Goal: Ask a question: Seek information or help from site administrators or community

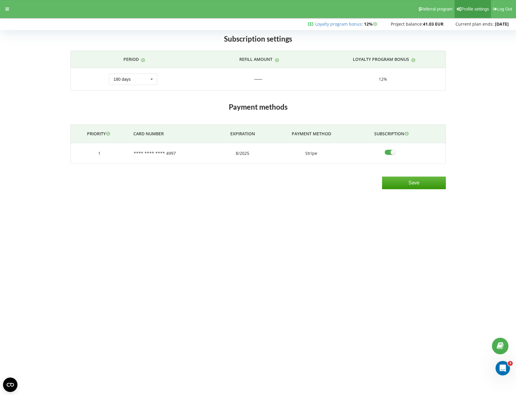
click at [465, 11] on span "Profile settings" at bounding box center [475, 9] width 28 height 5
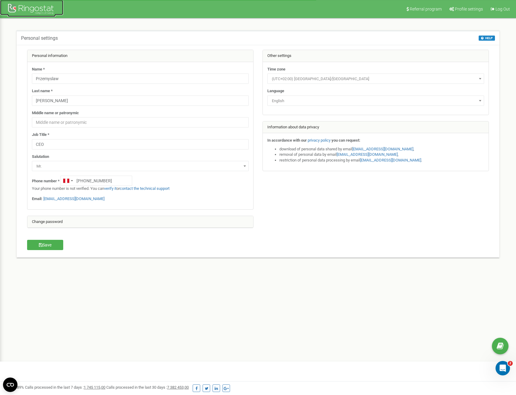
click at [27, 9] on div at bounding box center [32, 9] width 48 height 14
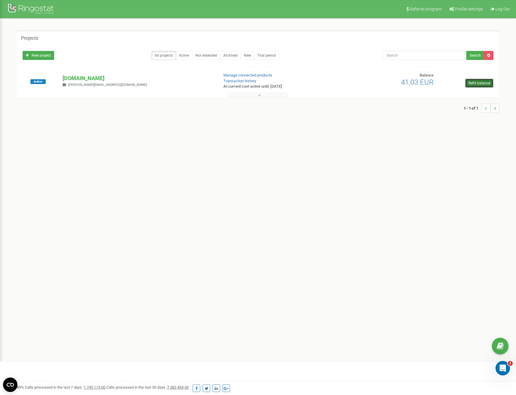
click at [486, 84] on link "Refill balance" at bounding box center [479, 83] width 28 height 9
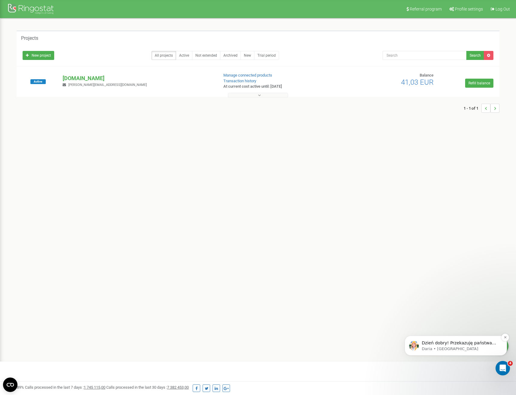
click at [440, 349] on p "Daria • Teraz" at bounding box center [461, 348] width 78 height 5
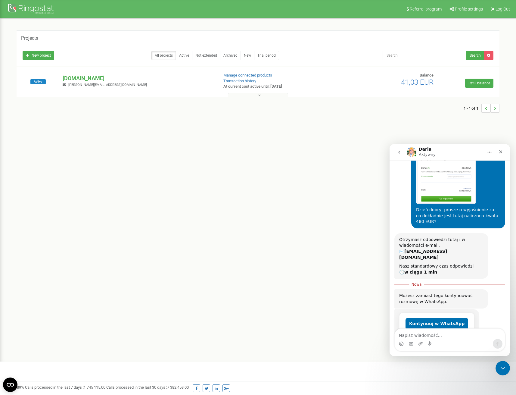
scroll to position [167, 0]
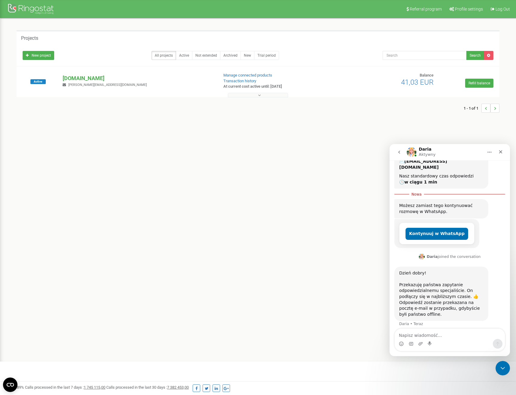
drag, startPoint x: 403, startPoint y: 295, endPoint x: 409, endPoint y: 296, distance: 5.7
click at [404, 299] on div "Odpowiedź zostanie przekazana na pocztę e-mail w przypadku, gdybyście byłi pańs…" at bounding box center [441, 308] width 84 height 18
click at [413, 299] on div "Odpowiedź zostanie przekazana na pocztę e-mail w przypadku, gdybyście byłi pańs…" at bounding box center [441, 308] width 84 height 18
click at [415, 305] on div "Odpowiedź zostanie przekazana na pocztę e-mail w przypadku, gdybyście byłi pańs…" at bounding box center [441, 308] width 84 height 18
click at [321, 235] on div "Referral program Profile settings Log Out Projects New project All projects Act…" at bounding box center [258, 180] width 516 height 361
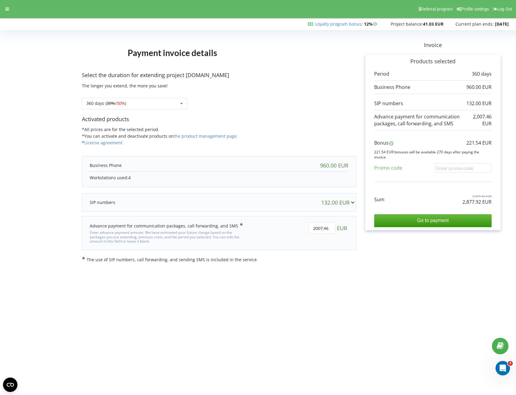
click at [100, 204] on p at bounding box center [103, 202] width 26 height 6
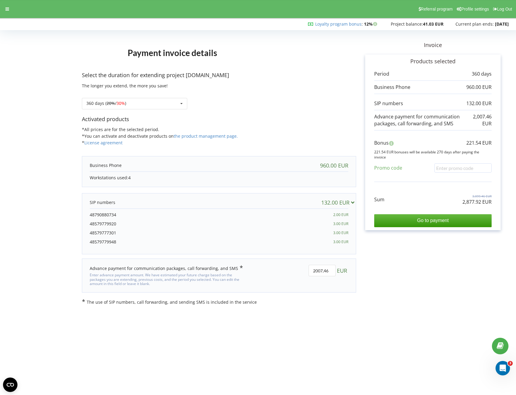
click at [104, 202] on p at bounding box center [103, 202] width 26 height 6
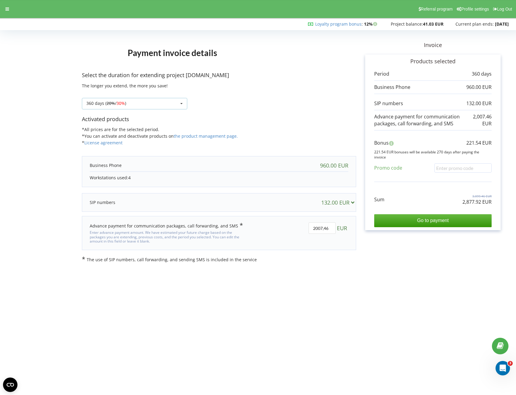
click at [125, 104] on span "30%" at bounding box center [120, 103] width 8 height 6
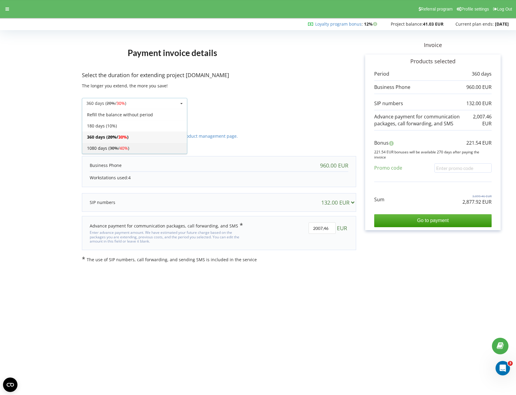
click at [126, 147] on span "40%" at bounding box center [123, 148] width 8 height 6
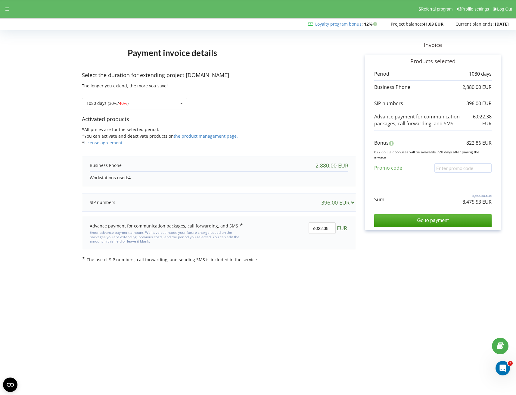
drag, startPoint x: 92, startPoint y: 179, endPoint x: 128, endPoint y: 176, distance: 35.6
click at [128, 176] on p "Workstations used: 4" at bounding box center [219, 178] width 259 height 6
click at [126, 176] on p "Workstations used: 4" at bounding box center [219, 178] width 259 height 6
click at [94, 99] on div "1080 days ( 30% / 40% ) Refill the balance without period 20% / 30% 30% / 40%" at bounding box center [134, 103] width 105 height 11
click at [93, 136] on div "360 days ( 20% / 30% )" at bounding box center [134, 136] width 105 height 11
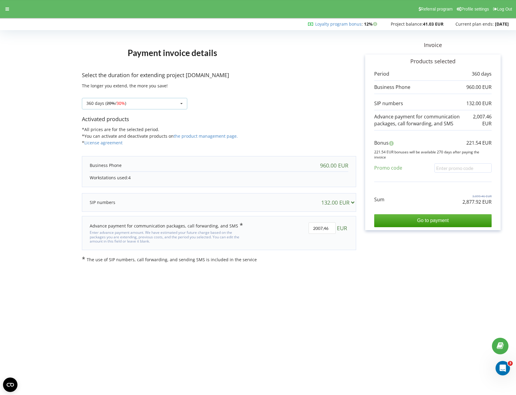
click at [87, 104] on div "360 days ( 20% / 30% )" at bounding box center [106, 103] width 40 height 4
click at [135, 124] on div "180 days (10%)" at bounding box center [134, 125] width 105 height 11
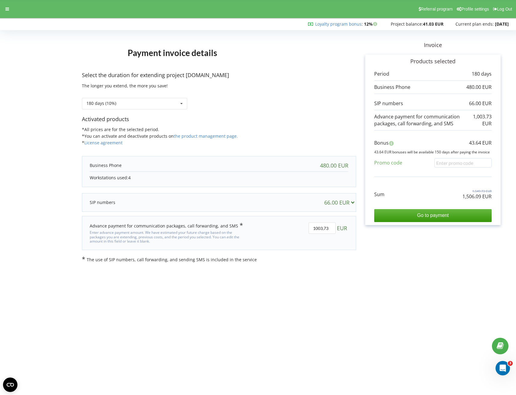
drag, startPoint x: 92, startPoint y: 178, endPoint x: 128, endPoint y: 177, distance: 35.8
click at [128, 177] on p "Workstations used: 4" at bounding box center [219, 178] width 259 height 6
drag, startPoint x: 92, startPoint y: 164, endPoint x: 119, endPoint y: 166, distance: 26.5
click at [119, 166] on p at bounding box center [106, 165] width 32 height 6
click at [116, 166] on p at bounding box center [106, 165] width 32 height 6
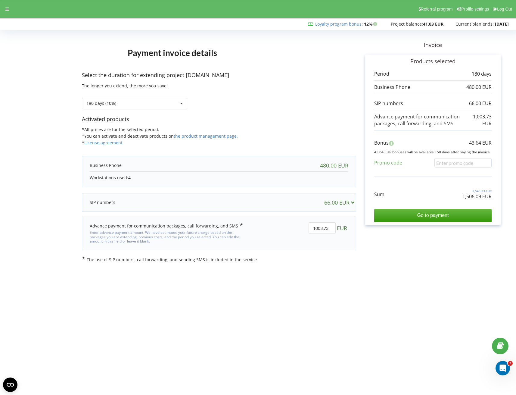
click at [104, 201] on p at bounding box center [103, 202] width 26 height 6
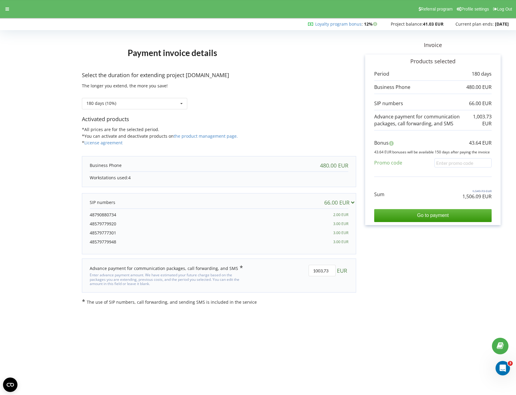
click at [104, 202] on p at bounding box center [103, 202] width 26 height 6
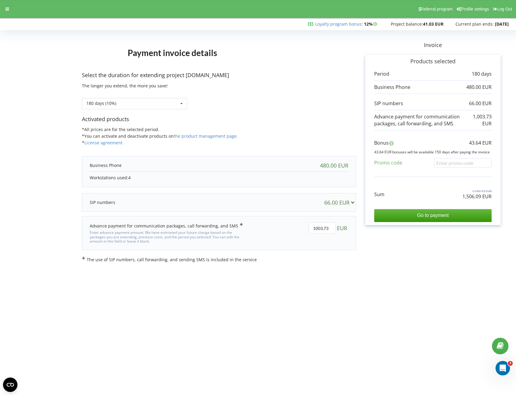
drag, startPoint x: 377, startPoint y: 88, endPoint x: 406, endPoint y: 86, distance: 29.9
click at [406, 86] on p at bounding box center [392, 87] width 36 height 7
click at [393, 260] on div "Invoice Products selected Period 180 days 480.00 EUR 66.00 EUR Bonus" at bounding box center [433, 147] width 154 height 230
click at [504, 366] on icon "Otwórz komunikator Intercom" at bounding box center [502, 367] width 10 height 10
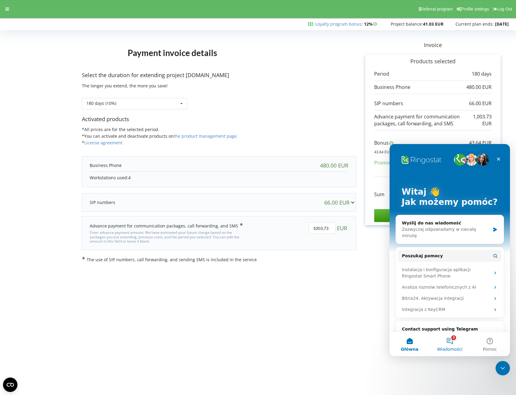
click at [453, 347] on span "Wiadomości" at bounding box center [450, 349] width 26 height 4
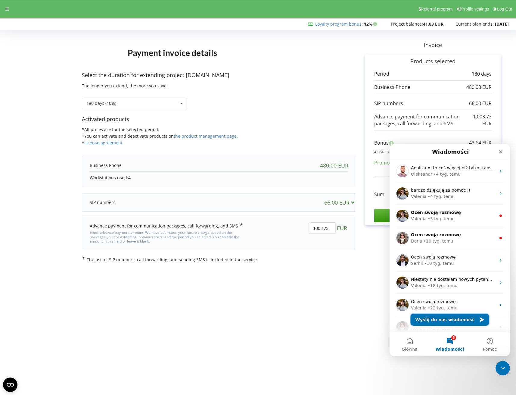
click at [451, 323] on button "Wyślij do nas wiadomość" at bounding box center [450, 319] width 79 height 12
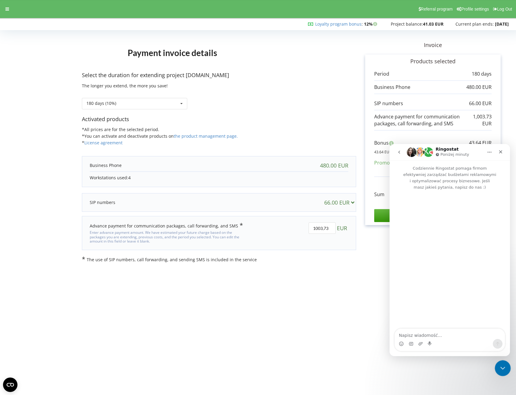
click at [501, 368] on icon "Zamknij komunikator Intercom" at bounding box center [501, 366] width 7 height 7
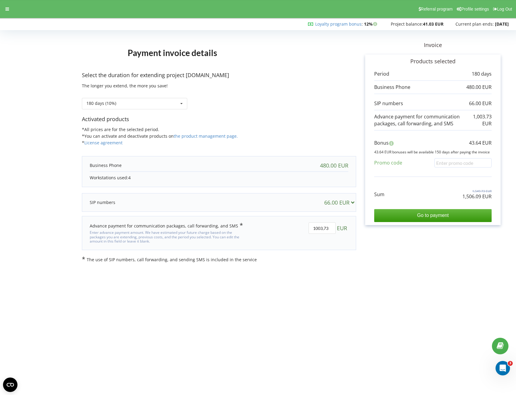
click at [403, 292] on body "Referral program Profile settings Log Out Loyalty program bonus : Bonus : 12% 4" at bounding box center [258, 197] width 516 height 395
click at [499, 367] on icon "Otwórz komunikator Intercom" at bounding box center [502, 367] width 10 height 10
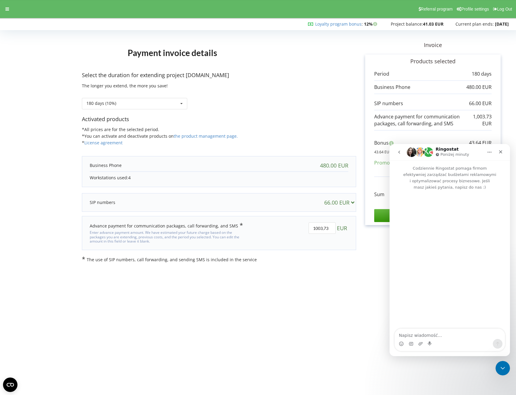
click at [414, 336] on textarea "Napisz wiadomość..." at bounding box center [450, 333] width 110 height 10
type textarea "Dzień dobry, proszę o wyjaśnienie za co dokładnie jest tutaj naliczona kwota 48…"
click at [463, 335] on textarea "Dzień dobry, proszę o wyjaśnienie za co dokładnie jest tutaj naliczona kwota 48…" at bounding box center [450, 330] width 110 height 16
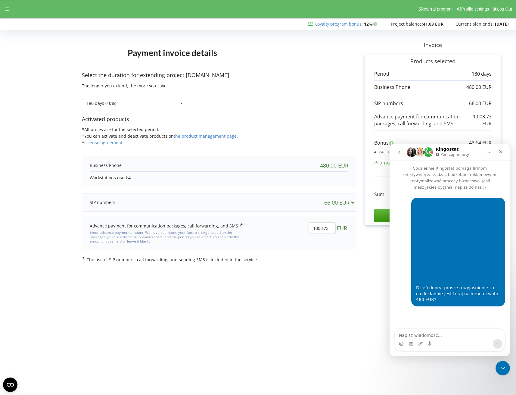
click at [336, 202] on div "66.00 EUR" at bounding box center [340, 202] width 33 height 6
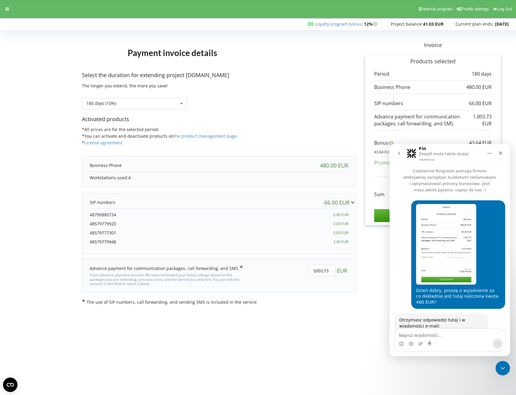
scroll to position [35, 0]
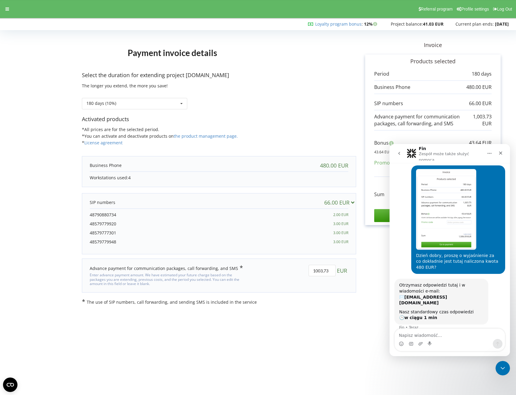
click at [352, 202] on icon at bounding box center [352, 201] width 6 height 5
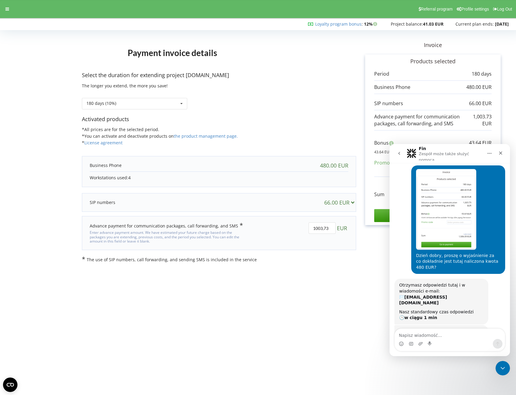
click at [346, 277] on body "Referral program Profile settings Log Out Loyalty program bonus : Bonus : 12% 4" at bounding box center [258, 197] width 516 height 395
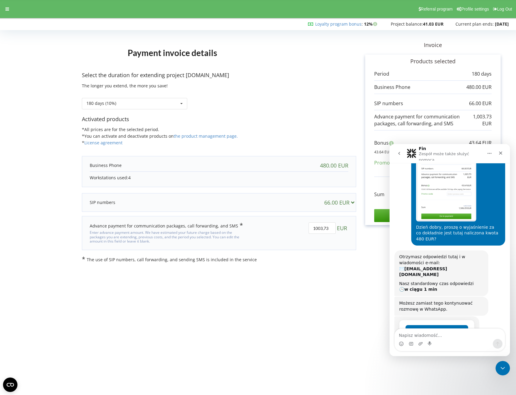
scroll to position [84, 0]
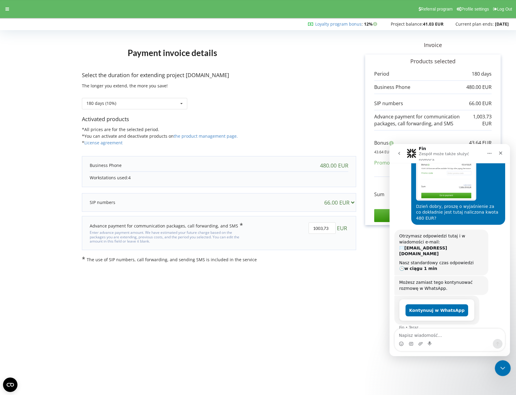
click at [502, 368] on icon "Zamknij komunikator Intercom" at bounding box center [501, 366] width 7 height 7
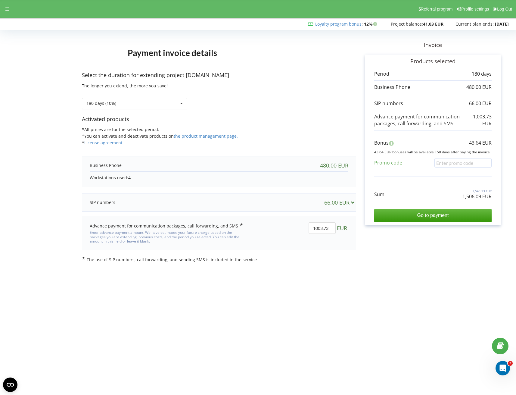
click at [416, 264] on div "Payment invoice details Select the duration for extending project motowarsztat.…" at bounding box center [258, 147] width 516 height 243
drag, startPoint x: 392, startPoint y: 87, endPoint x: 378, endPoint y: 87, distance: 13.5
click at [378, 87] on p at bounding box center [392, 87] width 36 height 7
click at [125, 94] on div "180 days (10%) Refill the balance without period 180 days (10%) 20% / 30% 30% /…" at bounding box center [219, 99] width 274 height 20
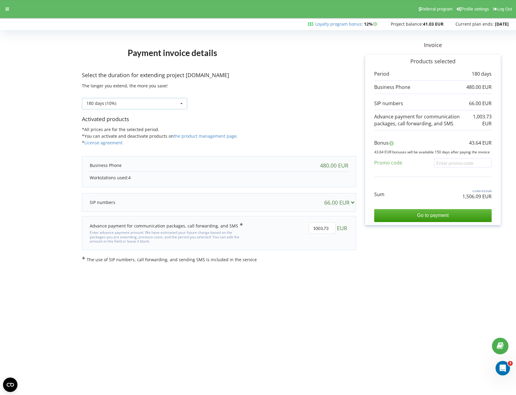
click at [125, 103] on div "180 days (10%) Refill the balance without period 20% / 30% 30% / 40%" at bounding box center [134, 103] width 105 height 11
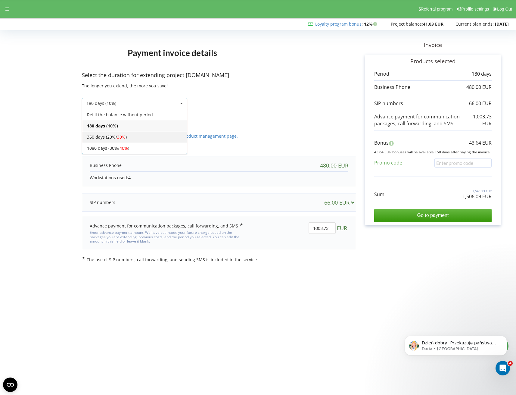
scroll to position [157, 0]
click at [111, 139] on s "20%" at bounding box center [111, 137] width 8 height 6
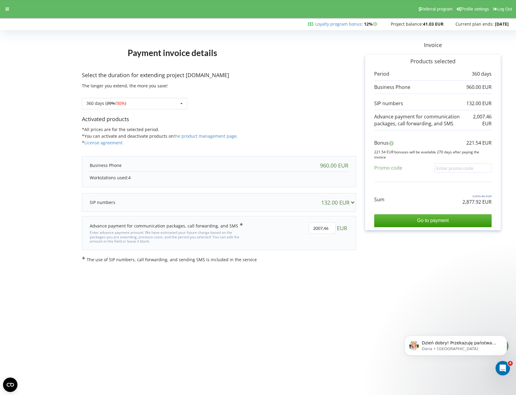
click at [366, 332] on body "Referral program Profile settings Log Out Loyalty program bonus : Bonus : 12% )" at bounding box center [258, 197] width 516 height 395
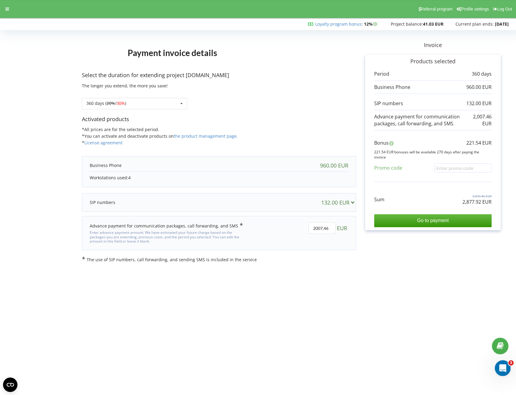
click at [500, 368] on icon "Otwórz komunikator Intercom" at bounding box center [502, 366] width 4 height 5
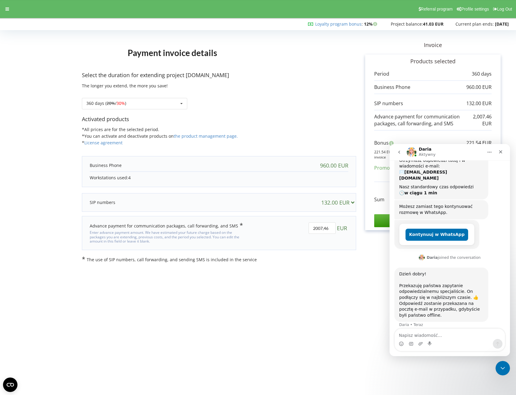
click at [178, 71] on p "Select the duration for extending project motowarsztat.pl" at bounding box center [219, 75] width 274 height 8
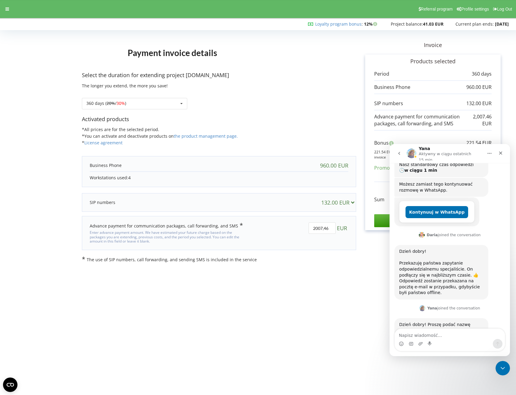
scroll to position [189, 0]
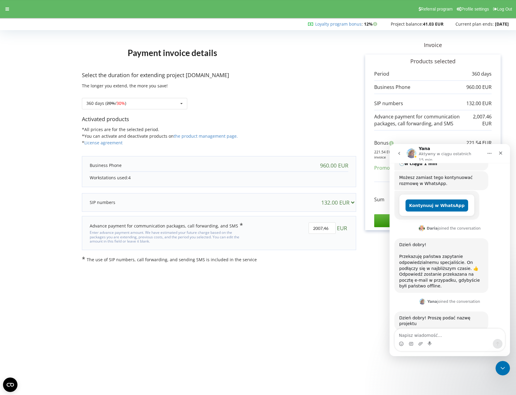
drag, startPoint x: 440, startPoint y: 309, endPoint x: 656, endPoint y: 384, distance: 228.1
click at [440, 315] on div "Dzień dobry! Proszę podać nazwę projektu" at bounding box center [441, 321] width 84 height 12
click at [8, 9] on icon at bounding box center [7, 9] width 4 height 4
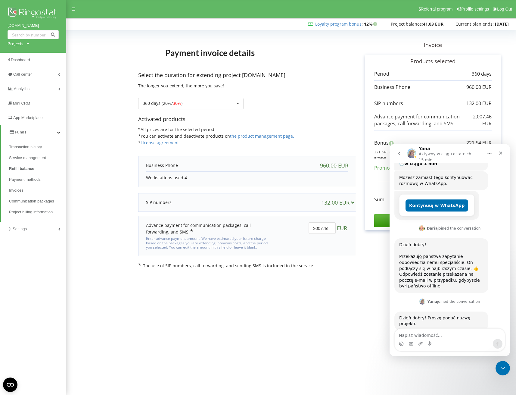
click at [21, 10] on img at bounding box center [33, 13] width 51 height 15
click at [441, 252] on div "﻿Przekazuję państwa zapytanie odpowiedzialnemu specjaliście. On podłączy się w …" at bounding box center [441, 259] width 84 height 23
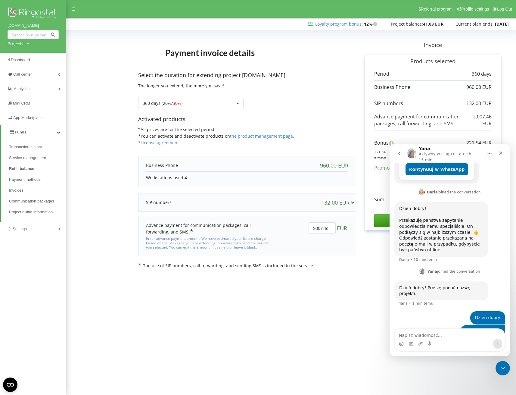
scroll to position [226, 0]
click at [32, 181] on span "Payment methods" at bounding box center [26, 179] width 34 height 6
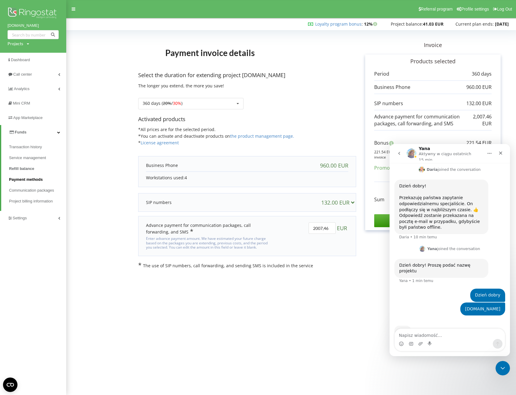
scroll to position [250, 0]
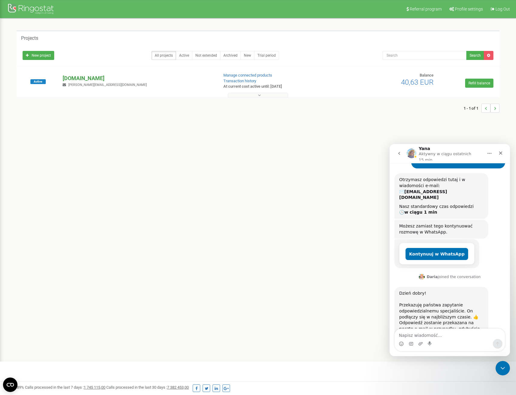
scroll to position [189, 0]
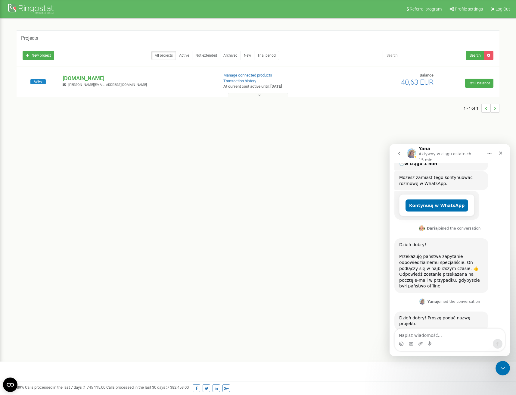
copy p "[DOMAIN_NAME]"
drag, startPoint x: 109, startPoint y: 77, endPoint x: 61, endPoint y: 78, distance: 47.6
click at [61, 78] on div "[DOMAIN_NAME] [PERSON_NAME][EMAIL_ADDRESS][DOMAIN_NAME]" at bounding box center [138, 80] width 160 height 13
click at [414, 334] on textarea "Napisz wiadomość..." at bounding box center [450, 333] width 110 height 10
type textarea "Dzień dobry"
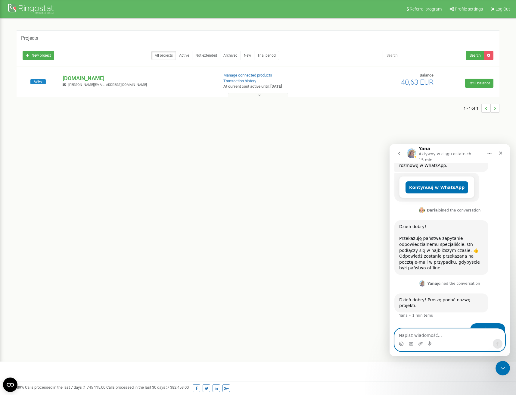
paste textarea "[DOMAIN_NAME]"
type textarea "[DOMAIN_NAME]"
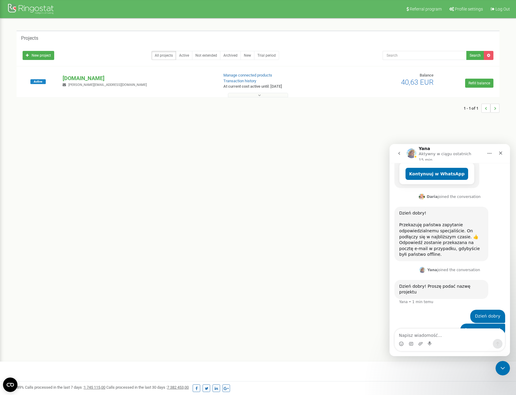
click at [235, 235] on div "Referral program Profile settings Log Out Projects New project All projects Act…" at bounding box center [258, 180] width 516 height 361
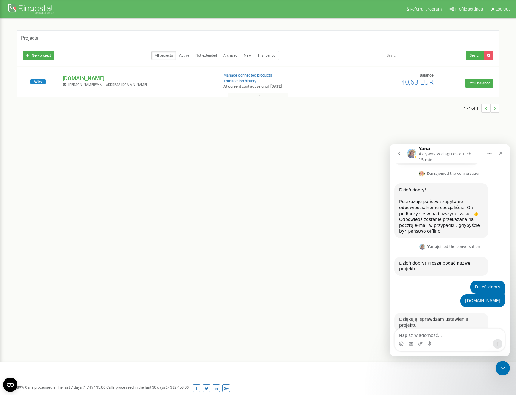
scroll to position [238, 0]
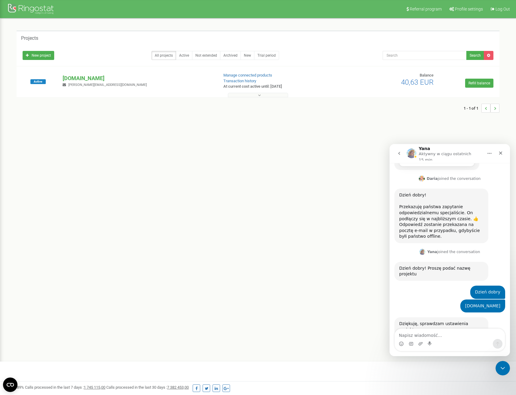
click at [284, 197] on div "Referral program Profile settings Log Out Projects New project All projects Act…" at bounding box center [258, 180] width 516 height 361
drag, startPoint x: 263, startPoint y: 227, endPoint x: 191, endPoint y: 126, distance: 124.1
click at [263, 227] on div "Referral program Profile settings Log Out Projects New project All projects Act…" at bounding box center [258, 180] width 516 height 361
click at [300, 255] on div "Referral program Profile settings Log Out Projects New project All projects Act…" at bounding box center [258, 180] width 516 height 361
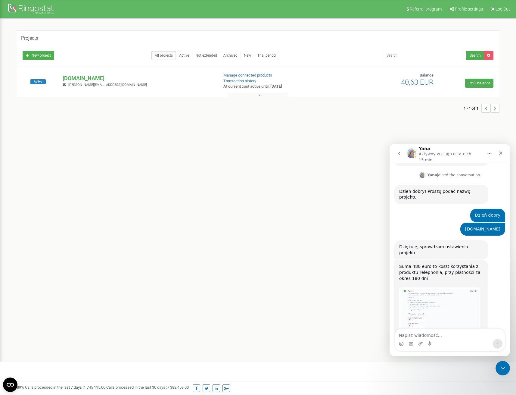
scroll to position [317, 0]
click at [417, 285] on img "Yana mówi…" at bounding box center [439, 308] width 81 height 47
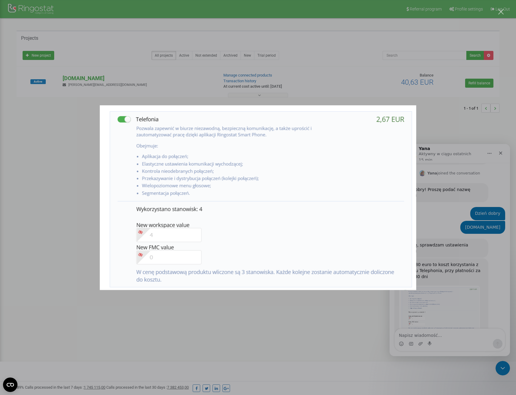
click at [67, 176] on div "Komunikator Intercom" at bounding box center [258, 197] width 516 height 395
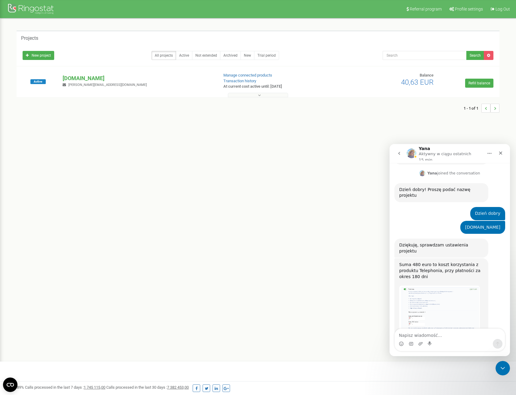
click at [271, 166] on div "Referral program Profile settings Log Out Projects New project All projects Act…" at bounding box center [258, 180] width 516 height 361
click at [242, 146] on div "Referral program Profile settings Log Out Projects New project All projects Act…" at bounding box center [258, 180] width 516 height 361
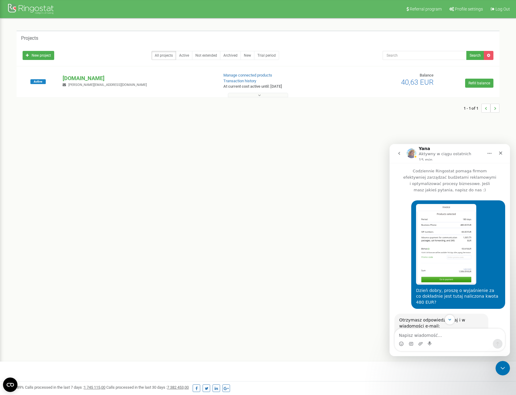
click at [445, 252] on img "Przemyslaw mówi…" at bounding box center [446, 244] width 60 height 81
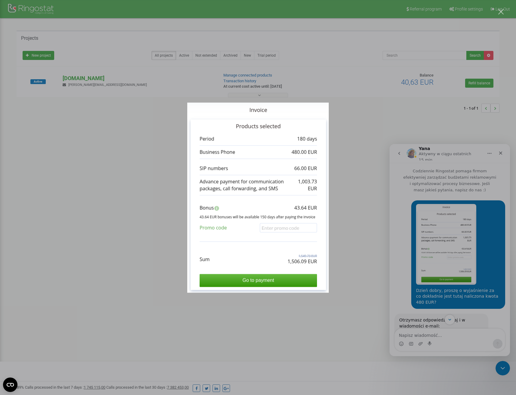
click at [273, 168] on img "Zamknij" at bounding box center [257, 197] width 141 height 190
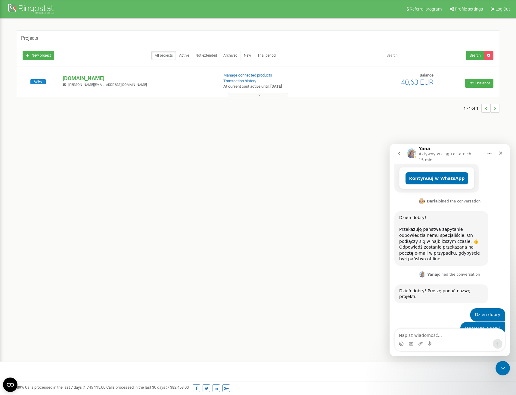
scroll to position [317, 0]
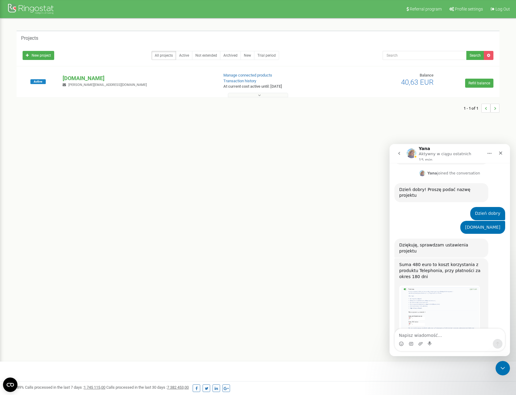
click at [422, 285] on img "Yana mówi…" at bounding box center [439, 308] width 81 height 47
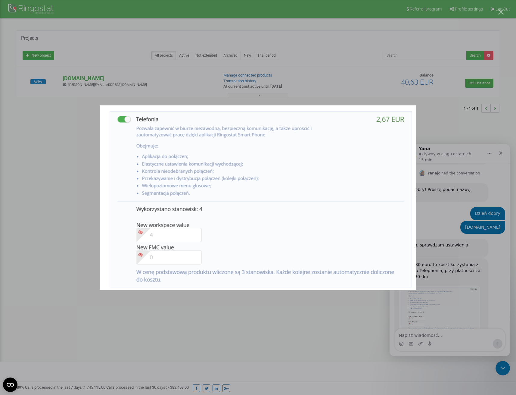
click at [317, 250] on img "Zamknij" at bounding box center [258, 197] width 316 height 185
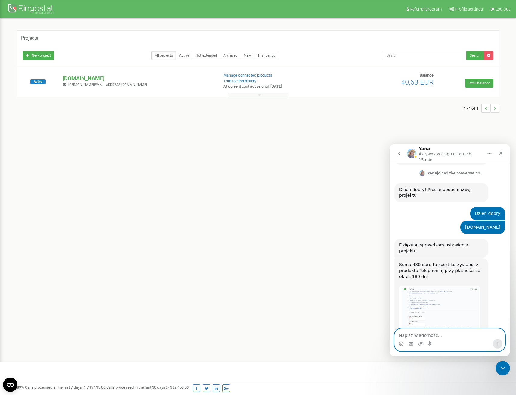
click at [418, 336] on textarea "Napisz wiadomość..." at bounding box center [450, 333] width 110 height 10
click at [422, 332] on textarea "Napisz wiadomość..." at bounding box center [450, 333] width 110 height 10
click at [421, 336] on textarea "jaka w takim razie jest cena za jedno stanowisko?" at bounding box center [450, 330] width 110 height 16
click at [486, 334] on textarea "jaka w takim razie jest cena za jedno stanowisko?" at bounding box center [450, 330] width 110 height 16
click at [494, 334] on textarea "jaka w takim razie jest cena za jedno stanowisko?" at bounding box center [450, 330] width 110 height 16
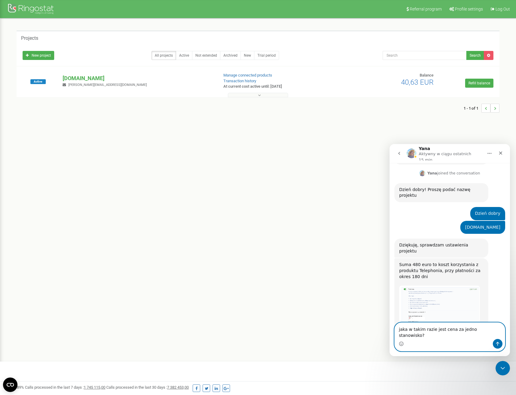
type textarea "jaka w takim razie jest cena za jedno stanowisko?"
click at [437, 285] on img "Yana mówi…" at bounding box center [439, 308] width 81 height 47
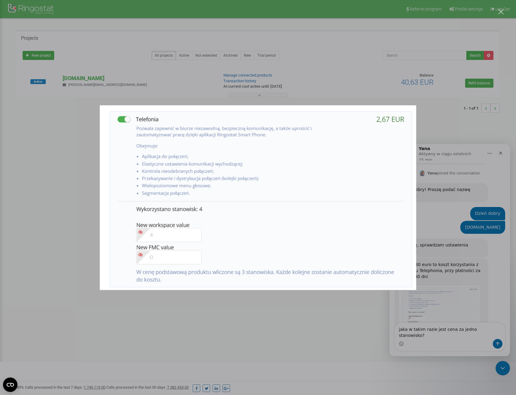
click at [392, 124] on img "Zamknij" at bounding box center [258, 197] width 316 height 185
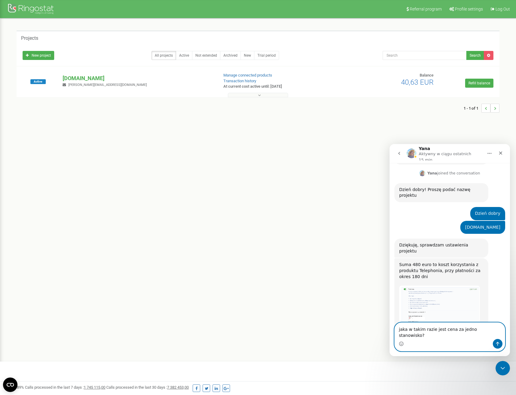
click at [461, 333] on textarea "jaka w takim razie jest cena za jedno stanowisko?" at bounding box center [450, 330] width 110 height 16
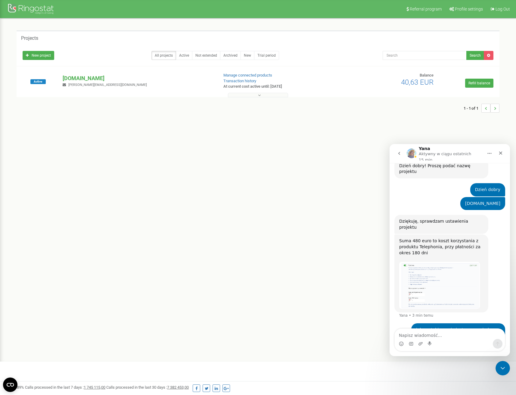
click at [168, 209] on div "Referral program Profile settings Log Out Projects New project All projects Act…" at bounding box center [258, 180] width 516 height 361
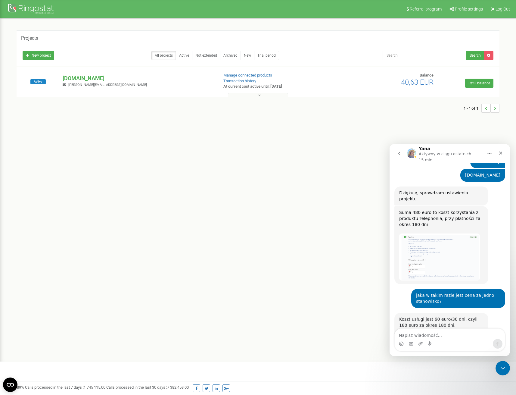
scroll to position [388, 0]
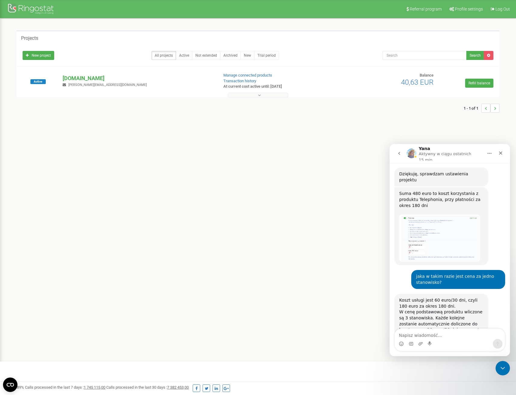
click at [319, 242] on div "Referral program Profile settings Log Out Projects New project All projects Act…" at bounding box center [258, 180] width 516 height 361
drag, startPoint x: 24, startPoint y: 37, endPoint x: 38, endPoint y: 38, distance: 14.5
click at [38, 38] on h5 "Projects" at bounding box center [29, 38] width 17 height 5
click at [37, 38] on h5 "Projects" at bounding box center [29, 38] width 17 height 5
click at [174, 160] on div "Referral program Profile settings Log Out Projects New project All projects Act…" at bounding box center [258, 180] width 516 height 361
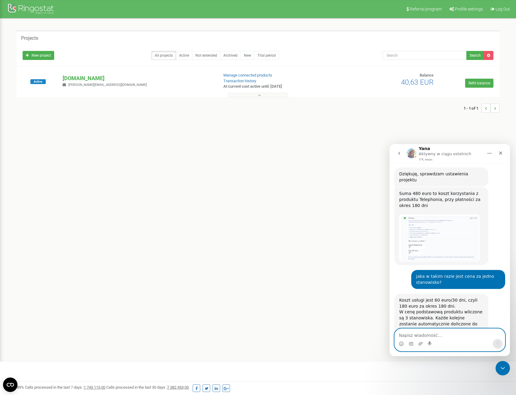
click at [450, 334] on textarea "Napisz wiadomość..." at bounding box center [450, 333] width 110 height 10
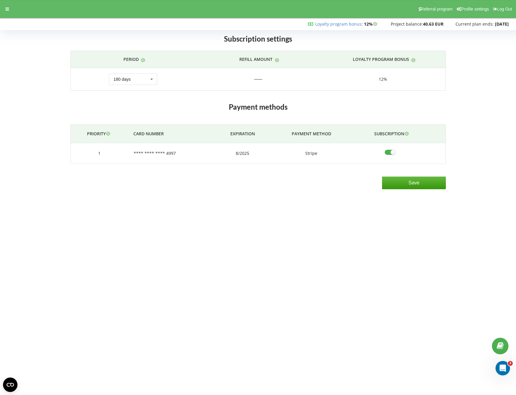
click at [267, 206] on body "Referral program Profile settings Log Out Loyalty program bonus : Bonus : 12% 50" at bounding box center [258, 197] width 516 height 395
drag, startPoint x: 328, startPoint y: 132, endPoint x: 295, endPoint y: 132, distance: 33.1
click at [295, 132] on th "Payment method" at bounding box center [311, 134] width 83 height 18
drag, startPoint x: 282, startPoint y: 106, endPoint x: 231, endPoint y: 107, distance: 50.9
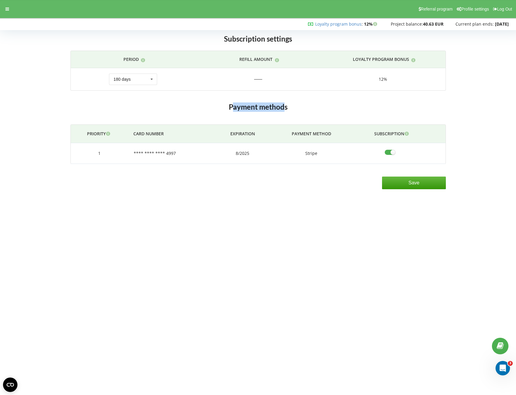
click at [231, 107] on h2 "Payment methods" at bounding box center [257, 106] width 375 height 9
click at [247, 212] on body "Referral program Profile settings Log Out Loyalty program bonus : Bonus : 12% 50" at bounding box center [258, 197] width 516 height 395
click at [391, 152] on input"] "checkbox" at bounding box center [392, 152] width 15 height 6
checkbox input"] "false"
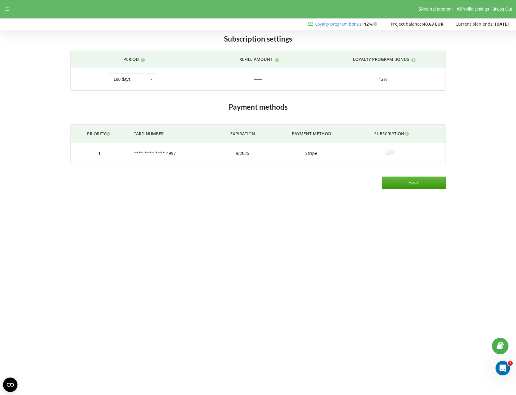
click at [347, 152] on td "Stripe" at bounding box center [311, 153] width 83 height 21
click at [412, 183] on input "Save" at bounding box center [414, 182] width 64 height 13
click at [256, 79] on div at bounding box center [258, 79] width 8 height 0
click at [383, 78] on div "6%" at bounding box center [382, 79] width 113 height 6
click at [134, 81] on div "30 days 90 days 180 days 360 days 1080 days Refill by sum 180 days 30 days 90 d…" at bounding box center [133, 78] width 48 height 11
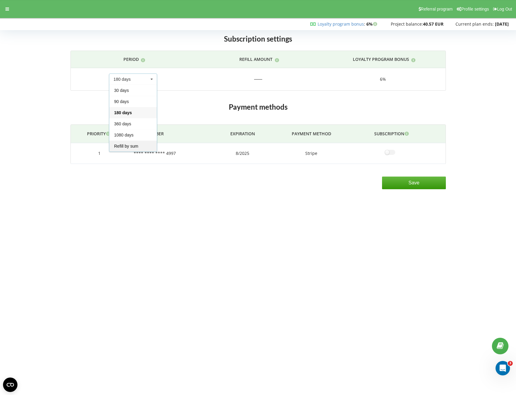
click at [135, 145] on div "Refill by sum" at bounding box center [133, 145] width 48 height 11
click at [140, 80] on div "30 days 90 days 180 days 360 days 1080 days Refill by sum Refill by sum 30 days…" at bounding box center [133, 78] width 48 height 11
click at [136, 91] on div "30 days" at bounding box center [133, 90] width 48 height 11
click at [138, 76] on div "30 days 90 days 180 days 360 days 1080 days Refill by sum 30 days 30 days 90 da…" at bounding box center [133, 78] width 48 height 11
drag, startPoint x: 131, startPoint y: 104, endPoint x: 132, endPoint y: 85, distance: 18.4
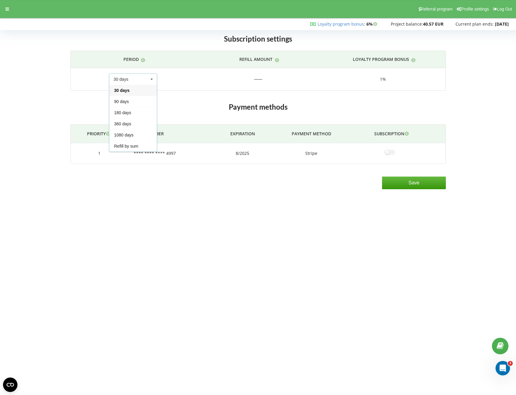
click at [131, 103] on div "90 days" at bounding box center [133, 101] width 48 height 11
click at [132, 80] on div "30 days 90 days 180 days 360 days 1080 days Refill by sum 90 days 30 days 90 da…" at bounding box center [133, 78] width 48 height 11
click at [127, 110] on div "180 days" at bounding box center [133, 112] width 48 height 11
drag, startPoint x: 134, startPoint y: 72, endPoint x: 133, endPoint y: 77, distance: 4.9
click at [134, 73] on td "30 days 90 days 180 days 360 days 1080 days Refill by sum 180 days 30 days 90 d…" at bounding box center [133, 79] width 125 height 22
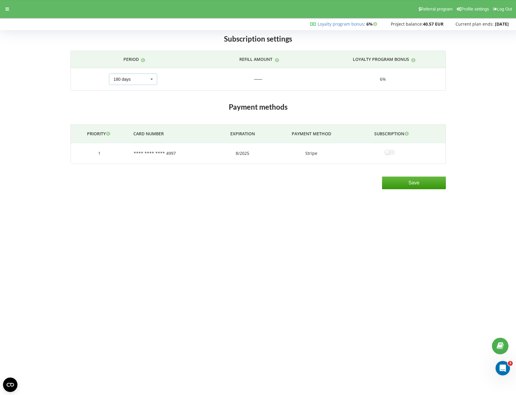
click at [133, 78] on div "30 days 90 days 180 days 360 days 1080 days Refill by sum 180 days 30 days 90 d…" at bounding box center [133, 78] width 48 height 11
drag, startPoint x: 125, startPoint y: 122, endPoint x: 125, endPoint y: 118, distance: 4.2
click at [125, 123] on div "360 days" at bounding box center [133, 123] width 48 height 11
click at [132, 81] on div "30 days 90 days 180 days 360 days 1080 days Refill by sum 360 days 30 days 90 d…" at bounding box center [133, 78] width 48 height 11
click at [136, 113] on div "180 days" at bounding box center [133, 112] width 48 height 11
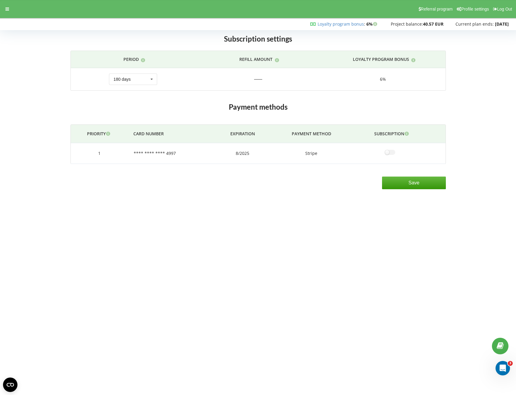
click at [180, 101] on div "Payment methods Priority Card number Expiration Payment method Subscription 1 *…" at bounding box center [258, 146] width 384 height 94
click at [4, 10] on div at bounding box center [7, 9] width 11 height 8
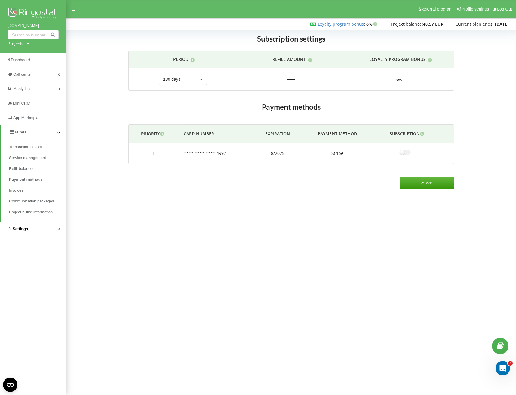
click at [22, 228] on span "Settings" at bounding box center [20, 228] width 15 height 5
click at [23, 172] on link "VirtualPBX" at bounding box center [37, 175] width 57 height 13
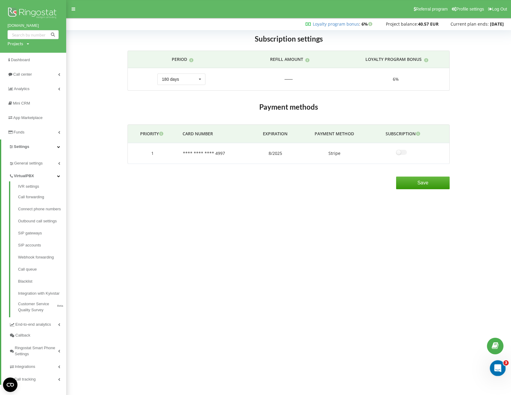
click at [498, 373] on div "Otwórz komunikator Intercom" at bounding box center [497, 367] width 20 height 20
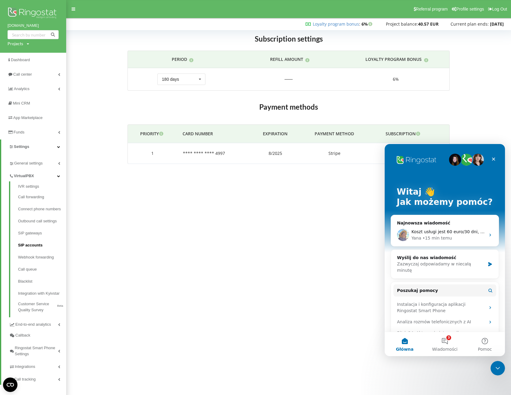
click at [32, 243] on link "SIP accounts" at bounding box center [42, 245] width 48 height 12
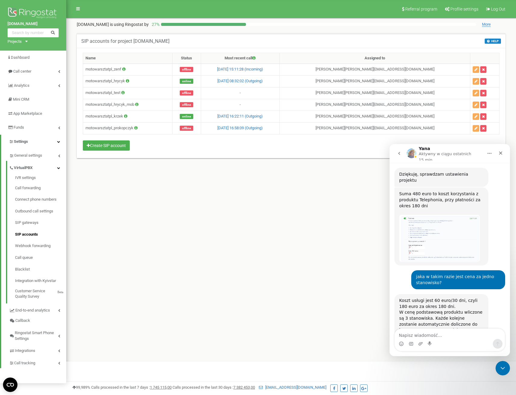
scroll to position [388, 0]
click at [31, 221] on link "SIP gateways" at bounding box center [40, 223] width 51 height 12
click at [422, 297] on div "Koszt usługi jest 60 euro/30 dni, czyli 180 euro za okres 180 dni. W cenę podst…" at bounding box center [441, 315] width 84 height 36
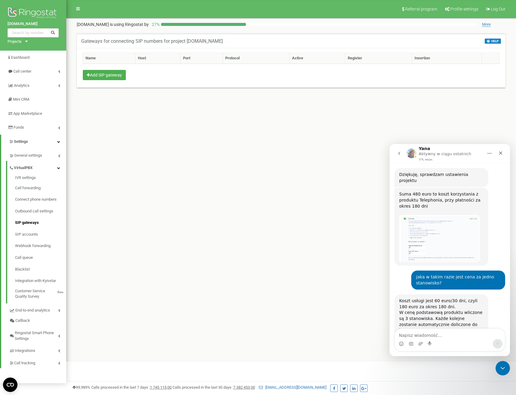
scroll to position [388, 0]
click at [435, 337] on textarea "Napisz wiadomość..." at bounding box center [450, 333] width 110 height 10
click at [433, 337] on div "Enable microphone access in your browser settings to use Voice Notes." at bounding box center [445, 329] width 106 height 22
click at [310, 297] on div "Referral program Profile settings Log Out [DOMAIN_NAME] is using Ringostat by 2…" at bounding box center [291, 180] width 450 height 361
click at [408, 303] on div "Koszt usługi jest 60 euro/30 dni, czyli 180 euro za okres 180 dni. W cenę podst…" at bounding box center [441, 315] width 84 height 36
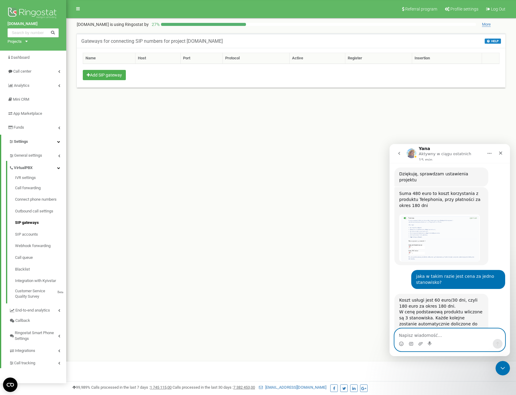
click at [416, 334] on textarea "Napisz wiadomość..." at bounding box center [450, 333] width 110 height 10
type textarea "proszę o listę kont które są objęte tym abonamentem"
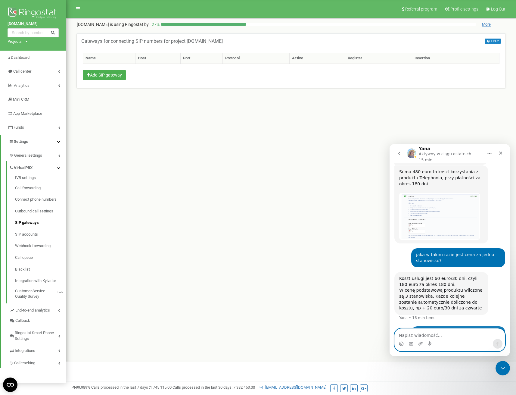
scroll to position [412, 0]
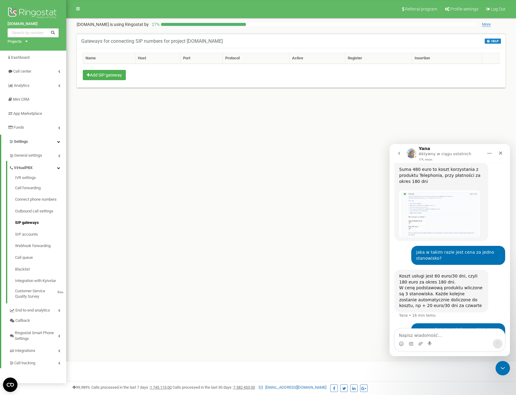
click at [345, 283] on div "Referral program Profile settings Log Out [DOMAIN_NAME] is using Ringostat by 2…" at bounding box center [291, 180] width 450 height 361
